Goal: Understand process/instructions: Learn how to perform a task or action

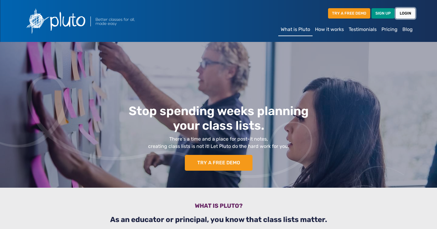
click at [406, 15] on link "LOGIN" at bounding box center [404, 13] width 19 height 10
click at [331, 28] on link "How it works" at bounding box center [329, 29] width 34 height 12
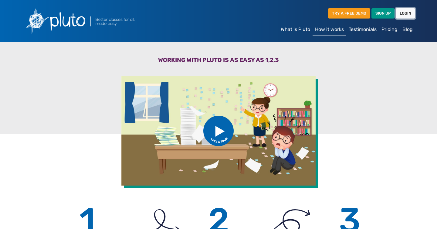
click at [405, 13] on link "LOGIN" at bounding box center [404, 13] width 19 height 10
